Goal: Task Accomplishment & Management: Manage account settings

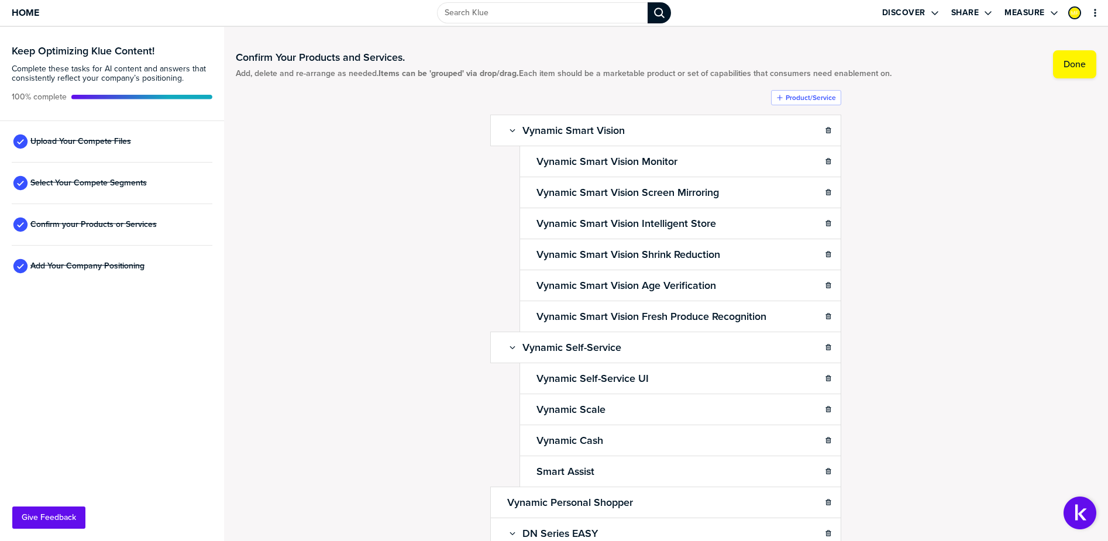
click at [80, 357] on div "Keep Optimizing Klue Content! Complete these tasks for AI content and answers t…" at bounding box center [112, 284] width 224 height 514
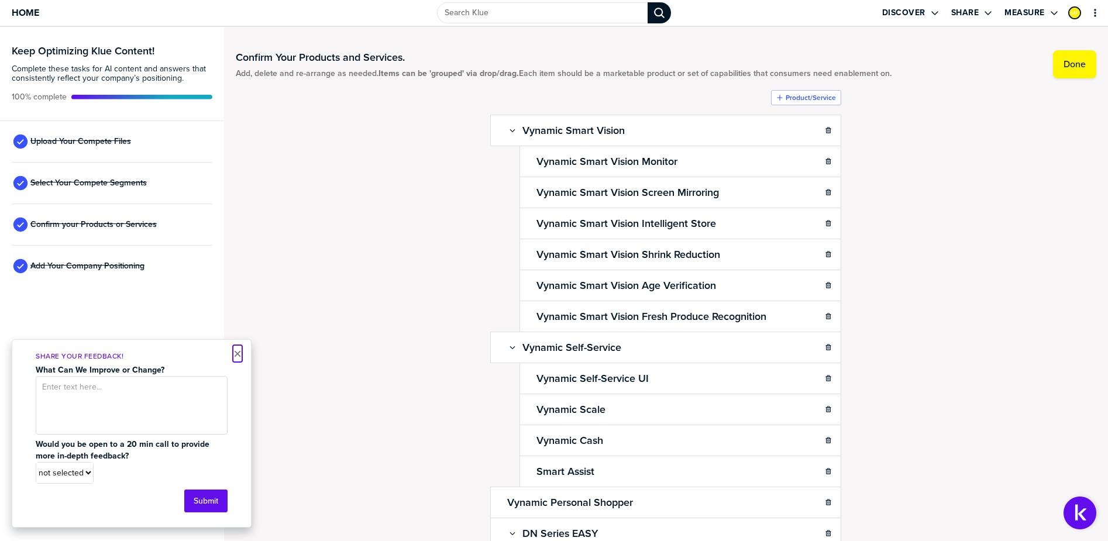
click at [237, 355] on button "×" at bounding box center [237, 354] width 8 height 14
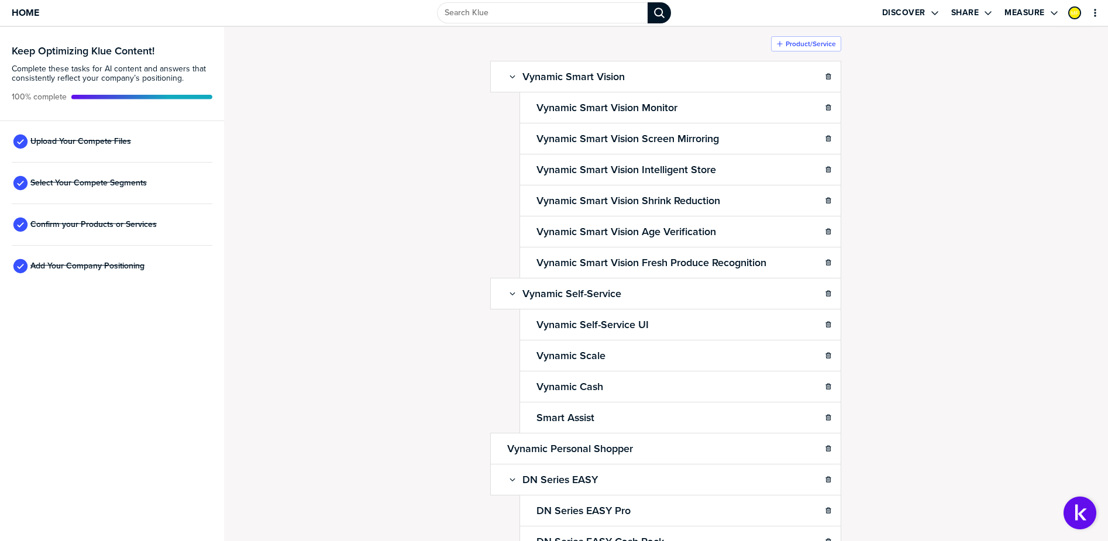
scroll to position [49, 0]
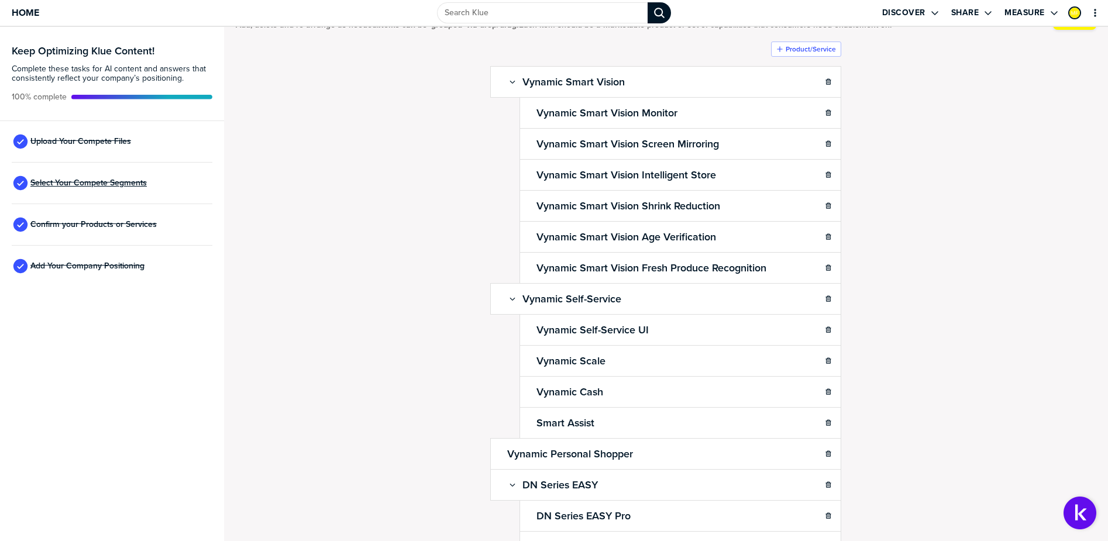
click at [77, 181] on span "Select Your Compete Segments" at bounding box center [88, 182] width 116 height 9
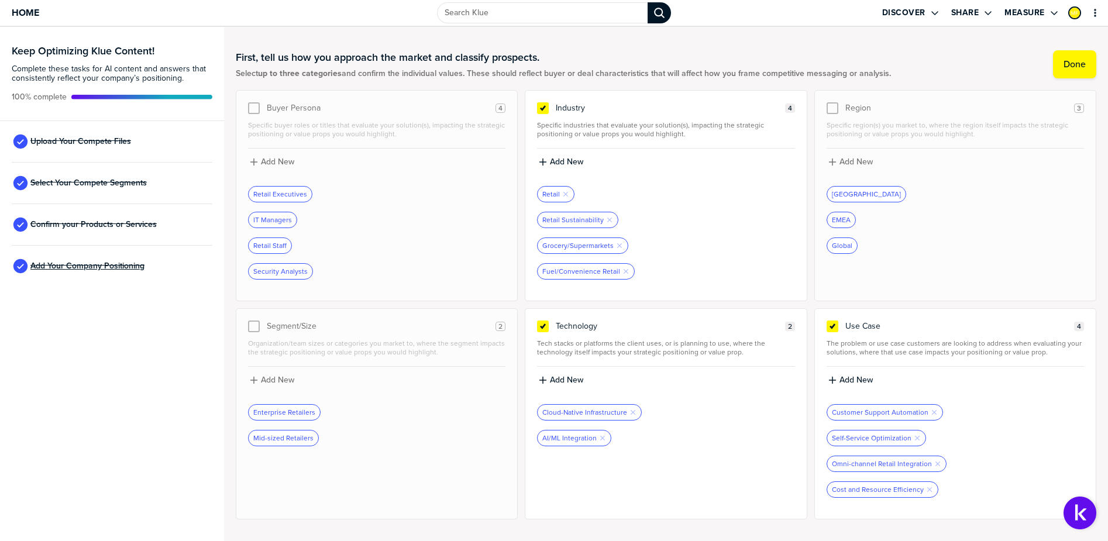
click at [100, 267] on span "Add Your Company Positioning" at bounding box center [87, 265] width 114 height 9
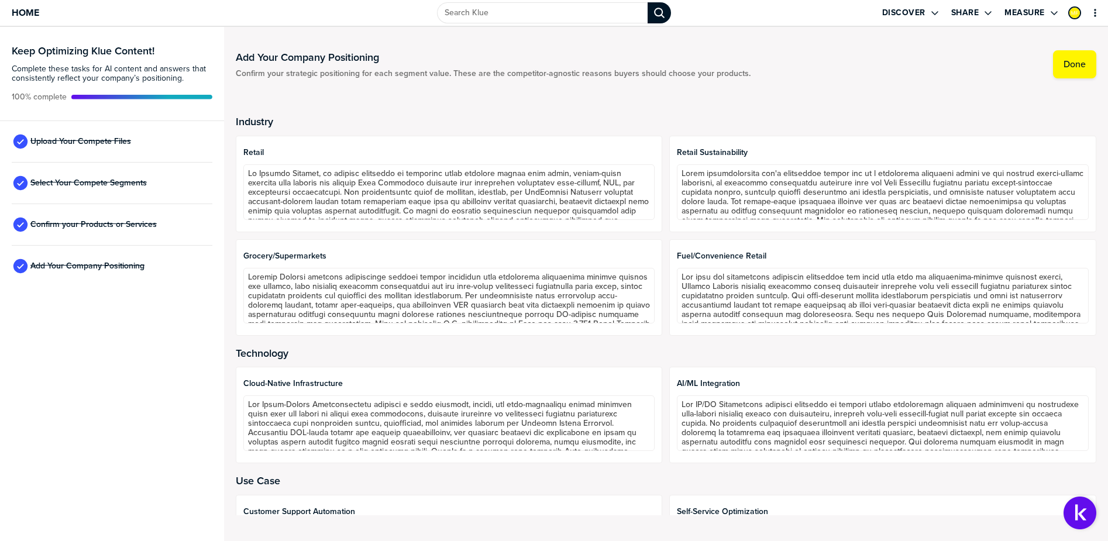
click at [132, 377] on div "Keep Optimizing Klue Content! Complete these tasks for AI content and answers t…" at bounding box center [112, 284] width 224 height 514
click at [105, 458] on div "Keep Optimizing Klue Content! Complete these tasks for AI content and answers t…" at bounding box center [112, 284] width 224 height 514
